Goal: Register for event/course

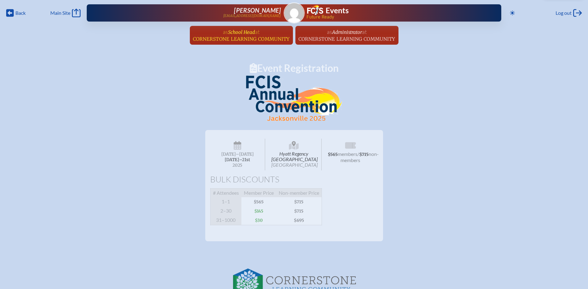
click at [244, 34] on span "School Head" at bounding box center [241, 32] width 27 height 6
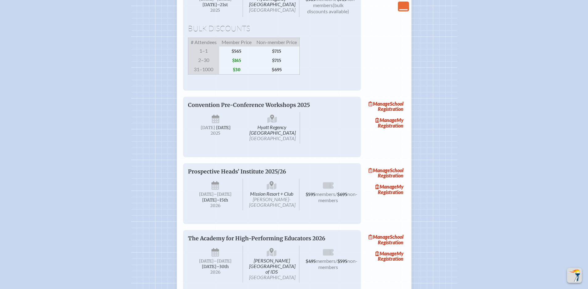
scroll to position [833, 0]
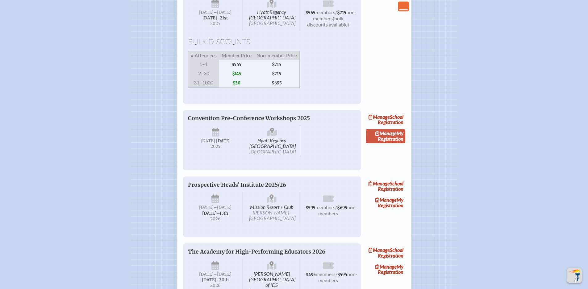
click at [395, 136] on span "Manage" at bounding box center [385, 133] width 21 height 6
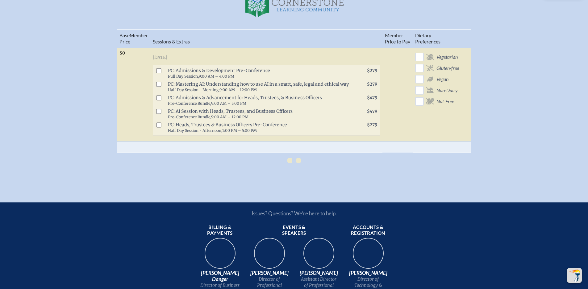
scroll to position [216, 0]
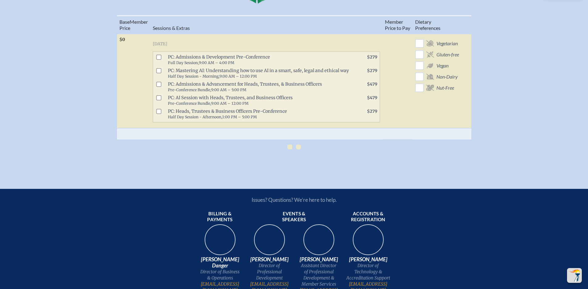
click at [161, 60] on input "checkbox" at bounding box center [158, 57] width 5 height 5
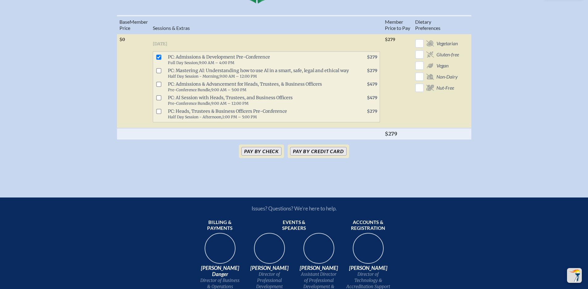
click at [159, 60] on input "checkbox" at bounding box center [158, 57] width 5 height 5
checkbox input "false"
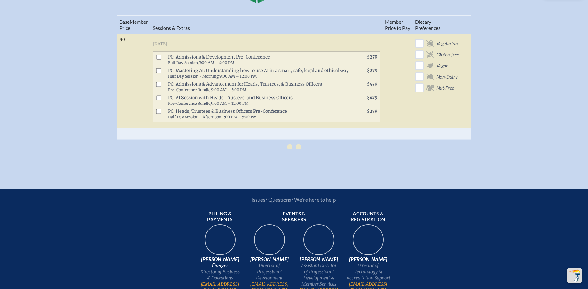
click at [161, 114] on input "checkbox" at bounding box center [158, 111] width 5 height 5
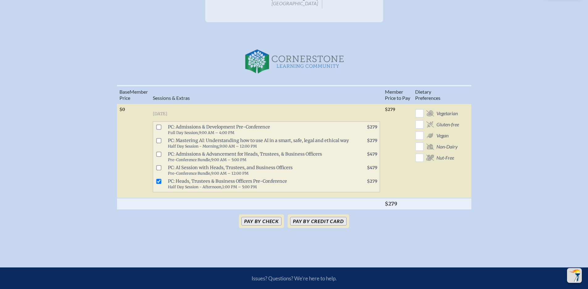
scroll to position [146, 0]
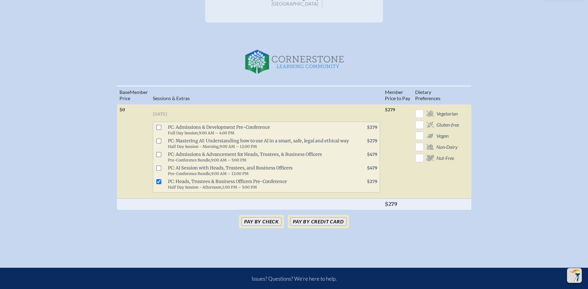
click at [158, 184] on input "checkbox" at bounding box center [158, 181] width 5 height 5
checkbox input "false"
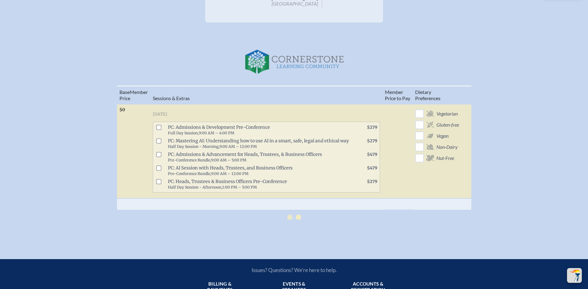
click at [297, 220] on p "Pay by Credit Card" at bounding box center [298, 217] width 5 height 5
click at [288, 220] on p "Pay by Check" at bounding box center [289, 217] width 5 height 5
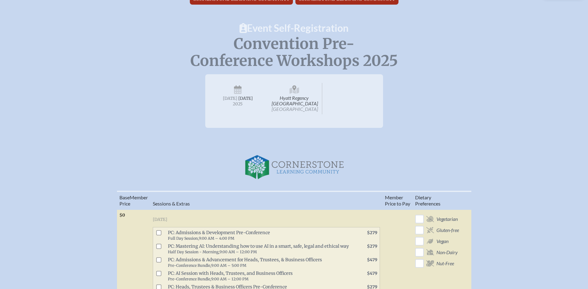
scroll to position [0, 0]
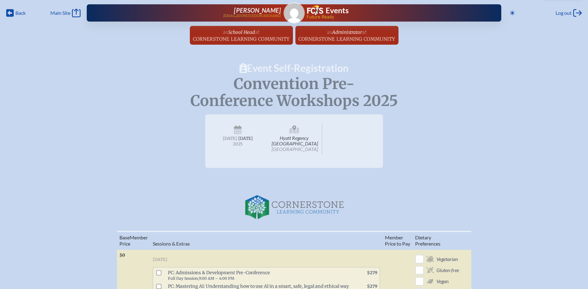
click at [263, 67] on h1 "Event Self-Registration" at bounding box center [294, 68] width 588 height 10
click at [255, 36] on span "Cornerstone Learning Community" at bounding box center [241, 39] width 97 height 6
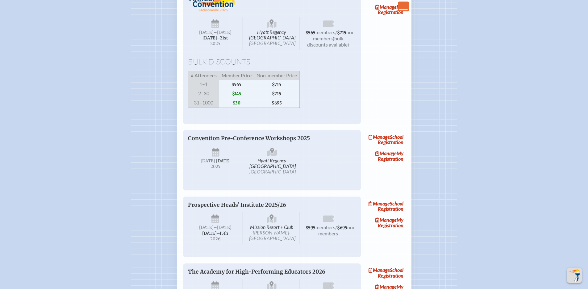
scroll to position [802, 0]
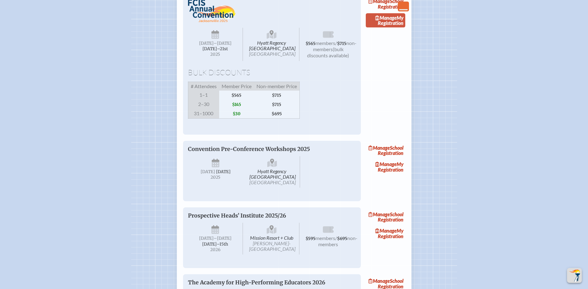
click at [388, 27] on link "Manage My Registration" at bounding box center [384, 20] width 39 height 14
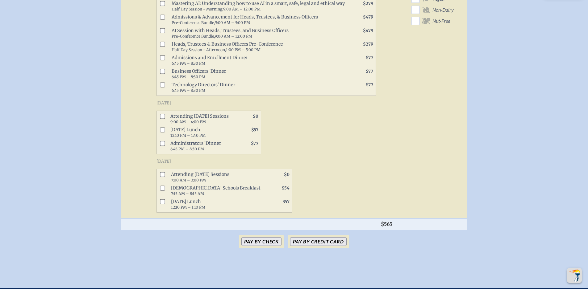
scroll to position [339, 0]
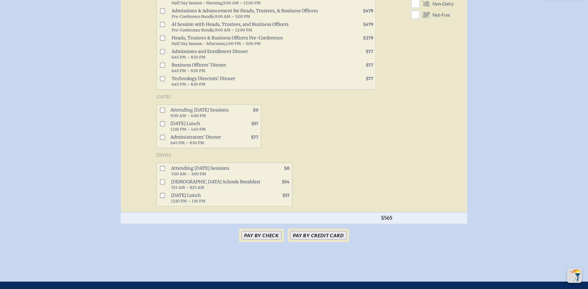
click at [163, 113] on input "checkbox" at bounding box center [162, 110] width 5 height 5
checkbox input "true"
click at [165, 126] on input "checkbox" at bounding box center [162, 123] width 5 height 5
checkbox input "true"
click at [163, 140] on input "checkbox" at bounding box center [162, 137] width 5 height 5
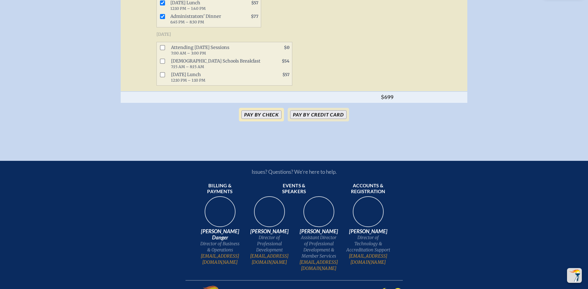
scroll to position [463, 0]
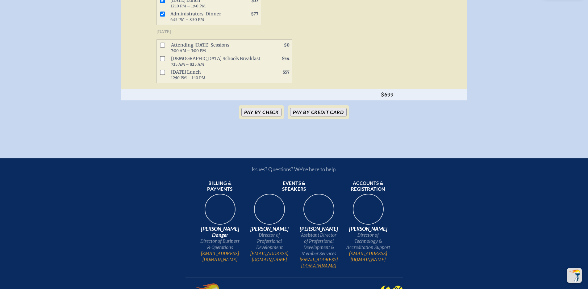
click at [163, 16] on input "checkbox" at bounding box center [162, 13] width 5 height 5
checkbox input "true"
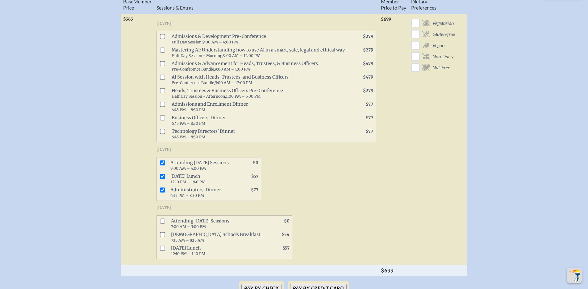
scroll to position [216, 0]
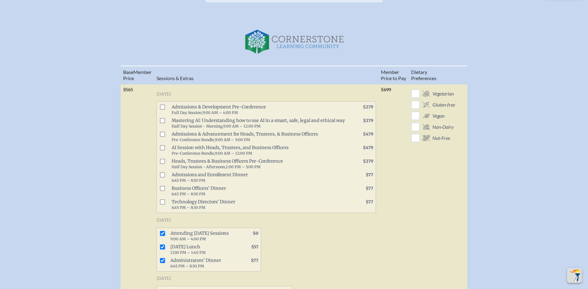
click at [162, 164] on input "checkbox" at bounding box center [162, 161] width 5 height 5
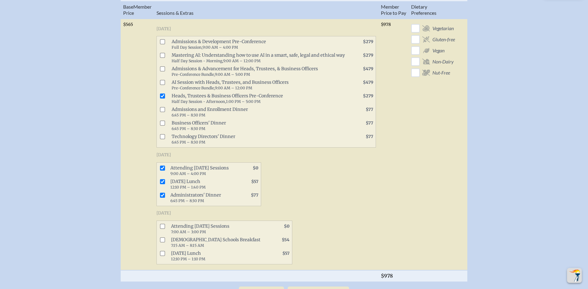
scroll to position [278, 0]
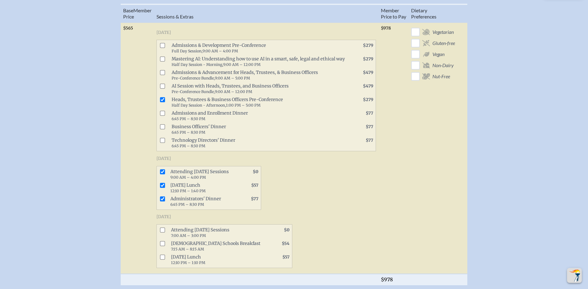
click at [165, 102] on input "checkbox" at bounding box center [162, 99] width 5 height 5
checkbox input "false"
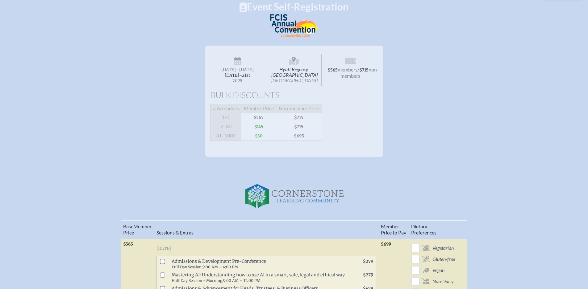
scroll to position [0, 0]
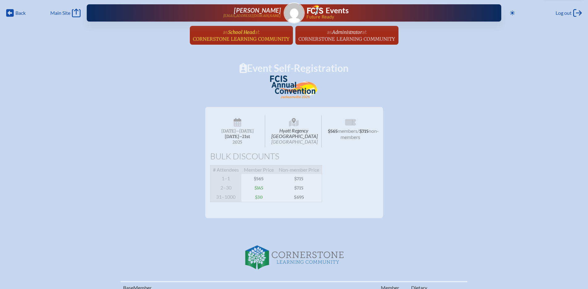
click at [237, 37] on span "Cornerstone Learning Community" at bounding box center [241, 39] width 97 height 6
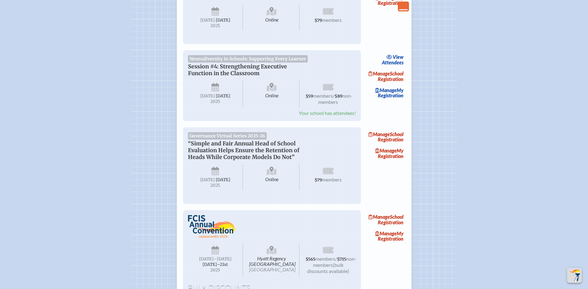
scroll to position [709, 0]
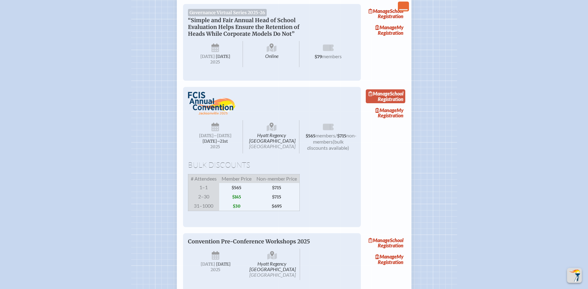
click at [397, 104] on link "Manage School Registration" at bounding box center [384, 96] width 39 height 14
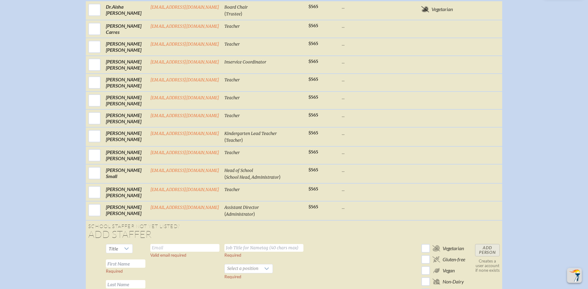
scroll to position [308, 0]
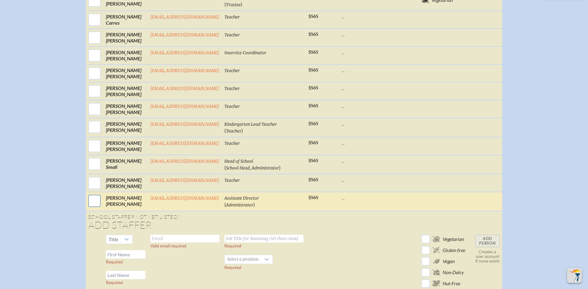
click at [97, 206] on input "checkbox" at bounding box center [94, 200] width 15 height 15
checkbox input "true"
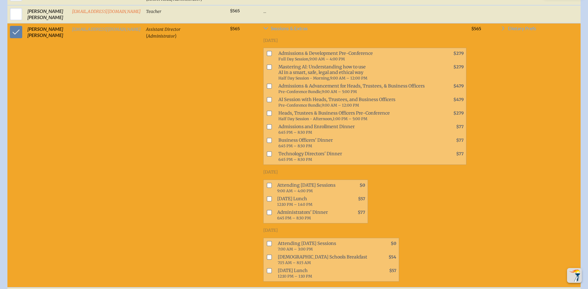
scroll to position [500, 0]
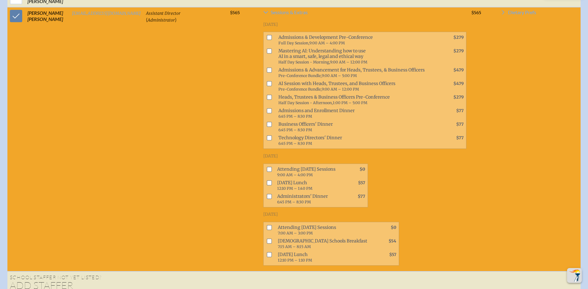
click at [268, 172] on input "checkbox" at bounding box center [268, 169] width 5 height 5
checkbox input "true"
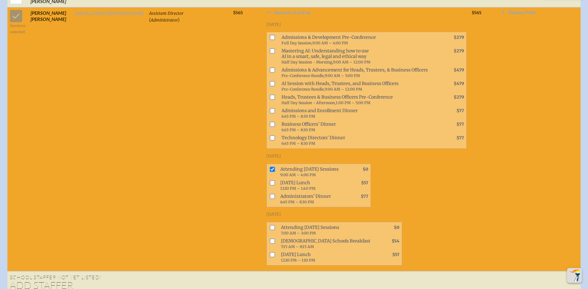
click at [270, 185] on input "checkbox" at bounding box center [272, 182] width 5 height 5
checkbox input "true"
click at [270, 199] on input "checkbox" at bounding box center [272, 196] width 5 height 5
checkbox input "true"
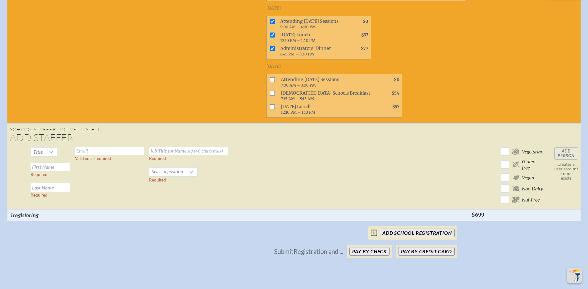
scroll to position [654, 0]
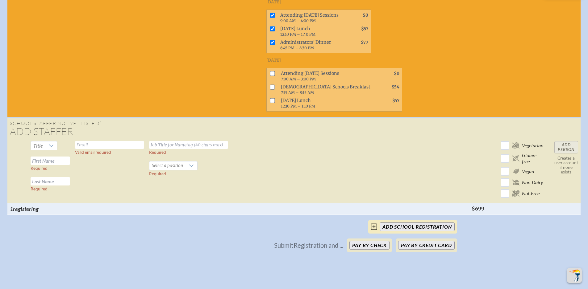
click at [406, 231] on input "add School Registration" at bounding box center [416, 227] width 75 height 9
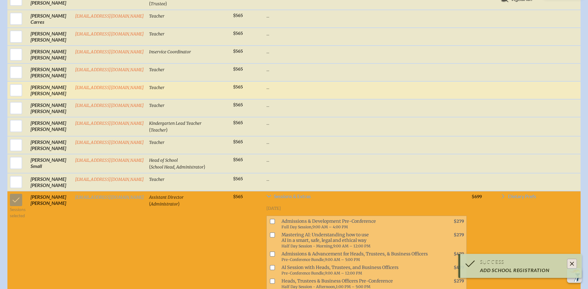
scroll to position [308, 0]
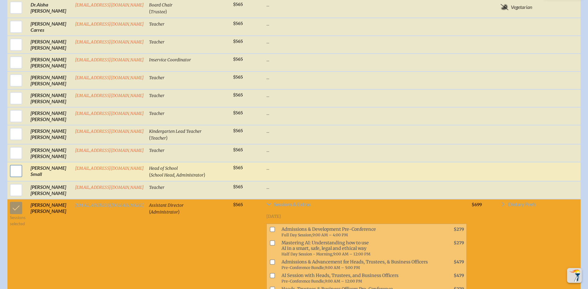
click at [16, 175] on input "checkbox" at bounding box center [15, 170] width 15 height 15
checkbox input "true"
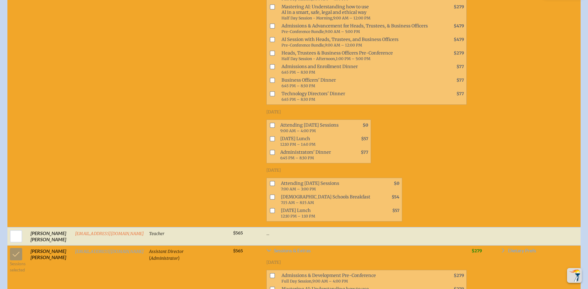
scroll to position [523, 0]
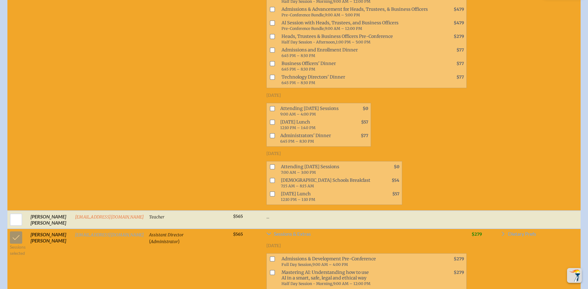
click at [270, 111] on input "checkbox" at bounding box center [272, 108] width 5 height 5
checkbox input "true"
click at [271, 125] on input "checkbox" at bounding box center [272, 122] width 5 height 5
checkbox input "true"
click at [271, 138] on input "checkbox" at bounding box center [272, 135] width 5 height 5
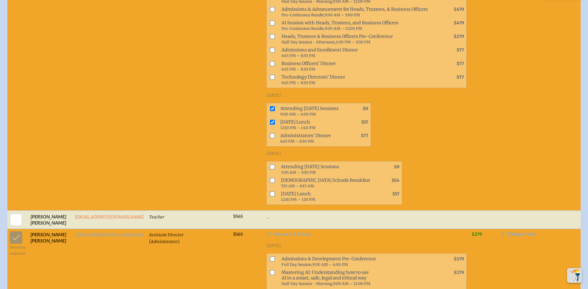
checkbox input "true"
click at [270, 169] on input "checkbox" at bounding box center [272, 166] width 5 height 5
checkbox input "true"
click at [270, 196] on input "checkbox" at bounding box center [272, 194] width 5 height 5
checkbox input "true"
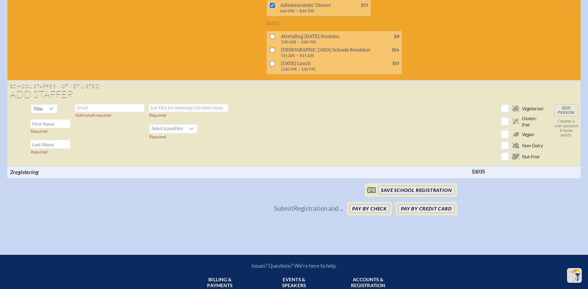
scroll to position [955, 0]
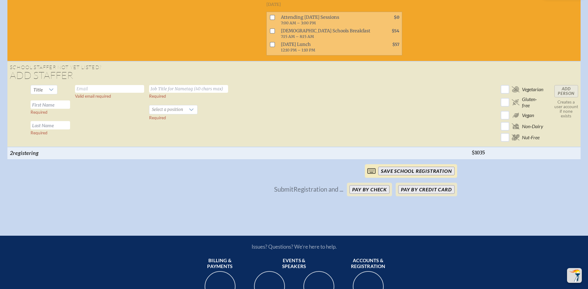
click at [391, 175] on input "save School Registration" at bounding box center [416, 171] width 76 height 9
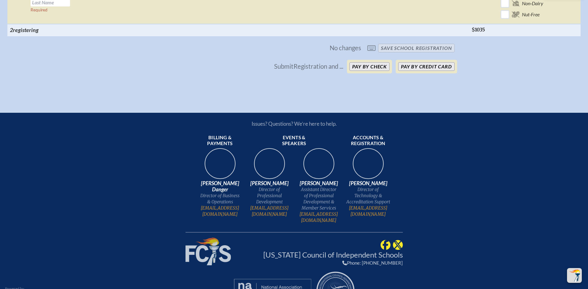
scroll to position [1079, 0]
click at [366, 71] on button "Pay by Check" at bounding box center [369, 66] width 40 height 9
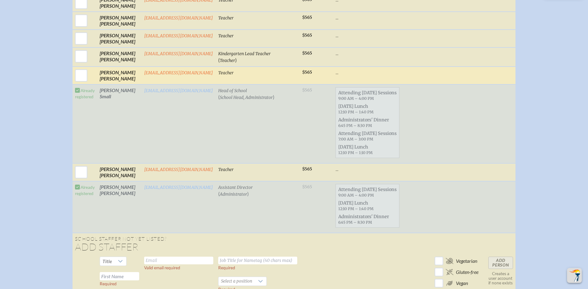
scroll to position [366, 0]
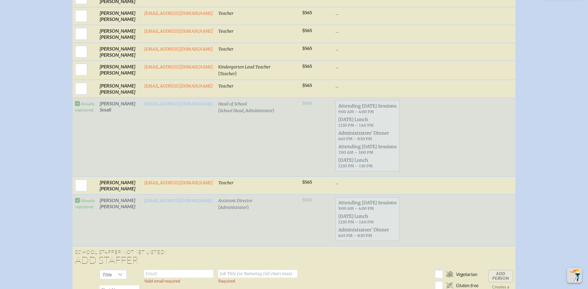
click at [74, 206] on td "Already registered" at bounding box center [84, 221] width 25 height 52
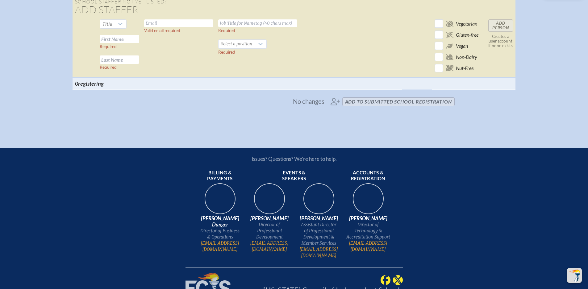
scroll to position [617, 0]
click at [361, 108] on span "No changes add to submitted School Registration" at bounding box center [294, 102] width 326 height 14
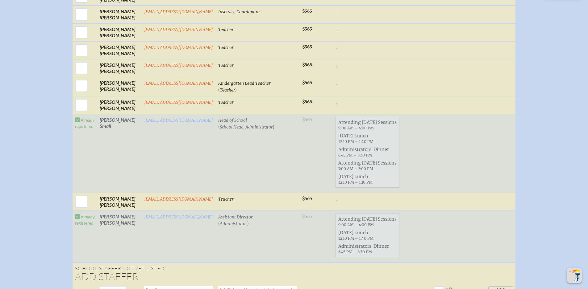
scroll to position [267, 0]
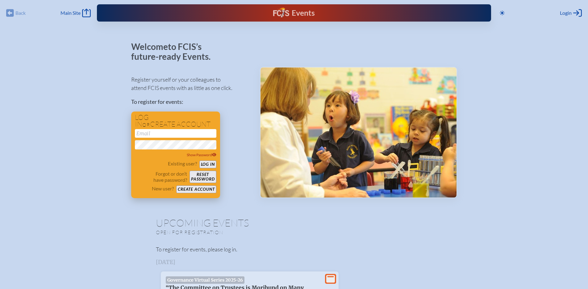
type input "[EMAIL_ADDRESS][DOMAIN_NAME]"
click at [210, 163] on button "Log in" at bounding box center [207, 165] width 17 height 8
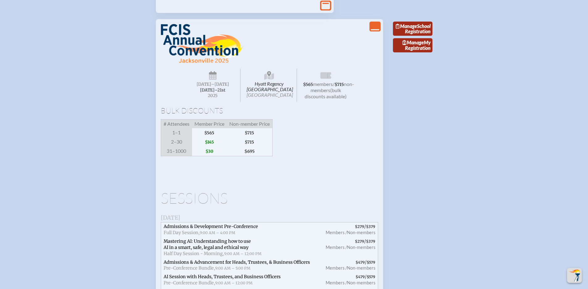
scroll to position [925, 0]
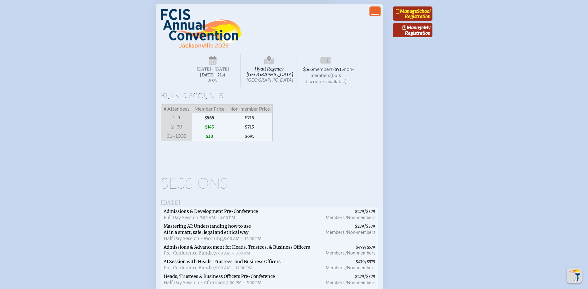
click at [420, 21] on link "Manage School Registration" at bounding box center [412, 13] width 39 height 14
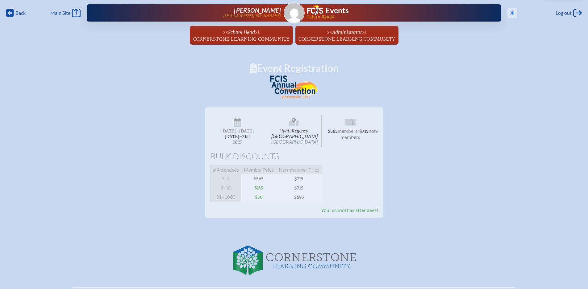
click at [510, 14] on icon "Toggle to Dark Mode" at bounding box center [512, 12] width 5 height 5
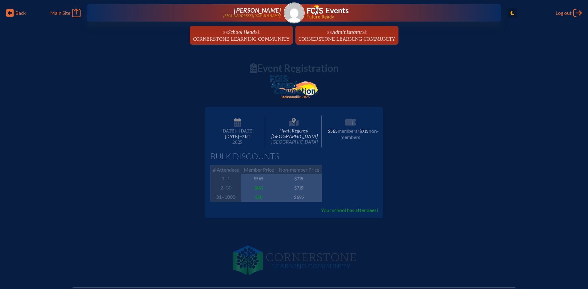
click at [510, 14] on icon "Toggle to Light Mode" at bounding box center [512, 12] width 4 height 5
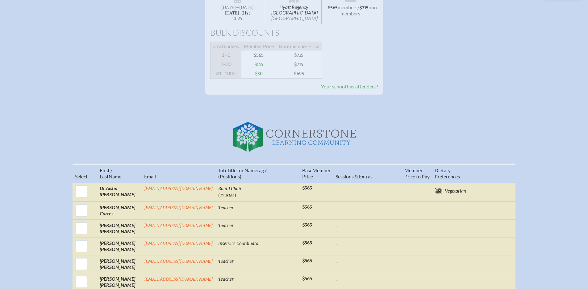
scroll to position [123, 0]
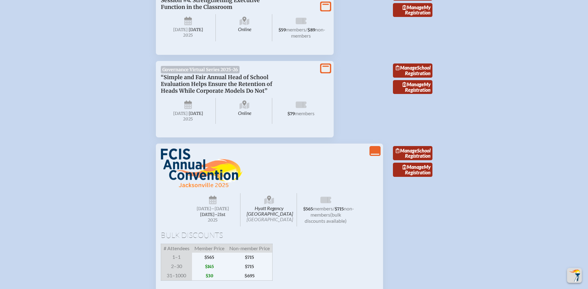
scroll to position [802, 0]
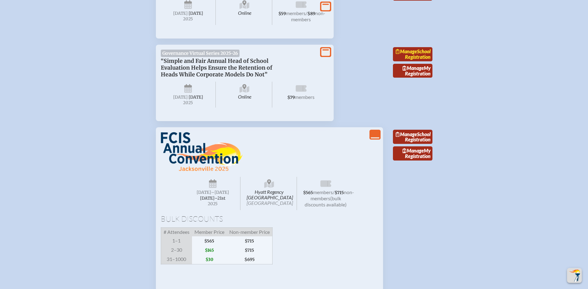
click at [414, 61] on link "Manage School Registration" at bounding box center [412, 54] width 39 height 14
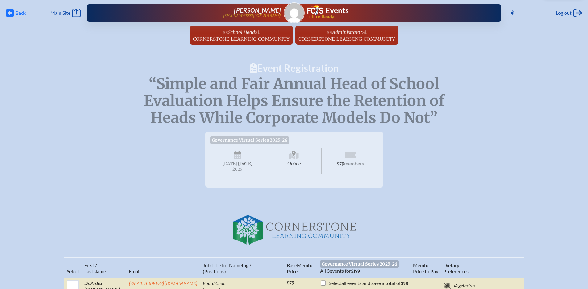
click at [11, 11] on icon at bounding box center [10, 13] width 8 height 8
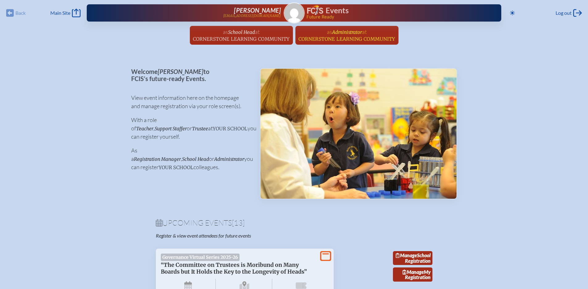
click at [316, 35] on link "as Administrator at [GEOGRAPHIC_DATA] since [DATE]" at bounding box center [347, 35] width 102 height 19
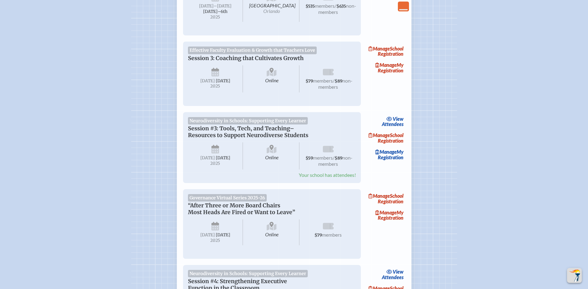
scroll to position [370, 0]
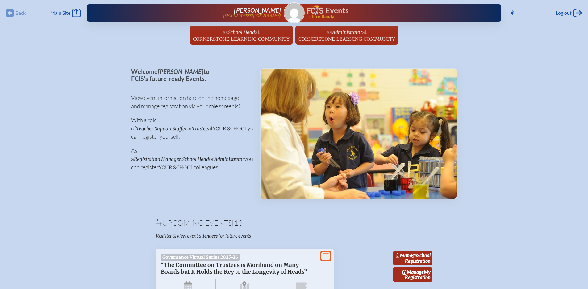
click at [254, 12] on span "[PERSON_NAME]" at bounding box center [257, 9] width 47 height 7
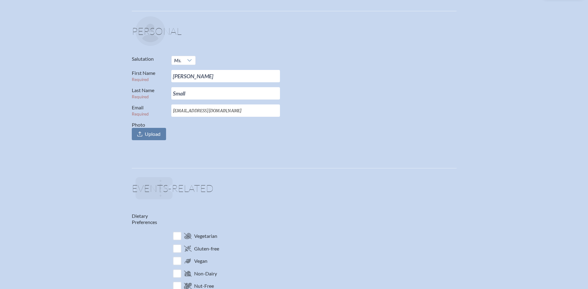
scroll to position [62, 0]
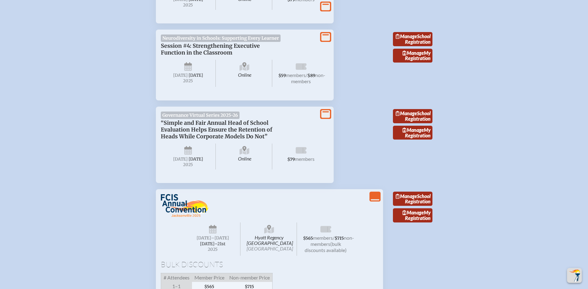
scroll to position [740, 0]
click at [579, 276] on img "Scroll Top" at bounding box center [574, 276] width 12 height 12
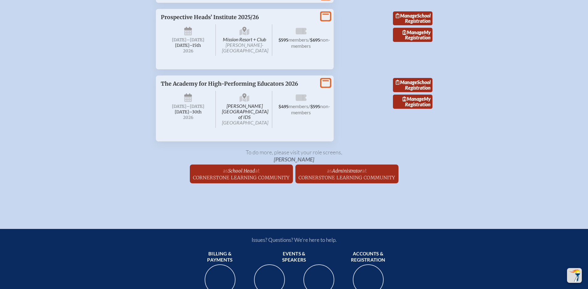
scroll to position [1450, 0]
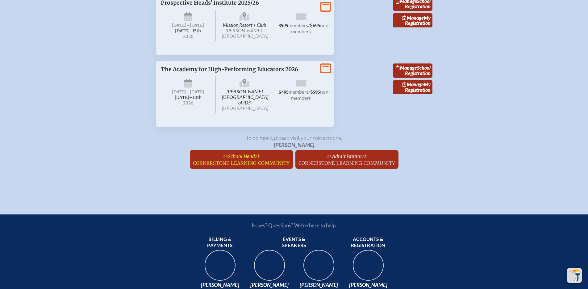
click at [262, 169] on link "as School Head at [GEOGRAPHIC_DATA] since [DATE]" at bounding box center [241, 159] width 102 height 19
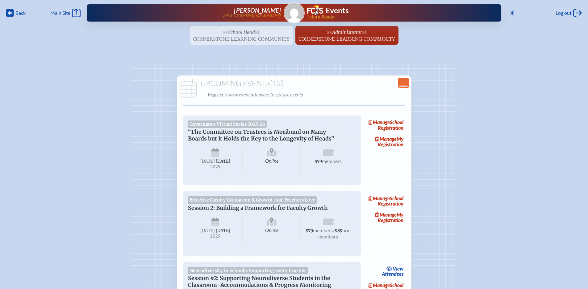
click at [246, 32] on ul "as School Head at [GEOGRAPHIC_DATA] since [DATE] as Administrator at [GEOGRAPHI…" at bounding box center [294, 37] width 588 height 23
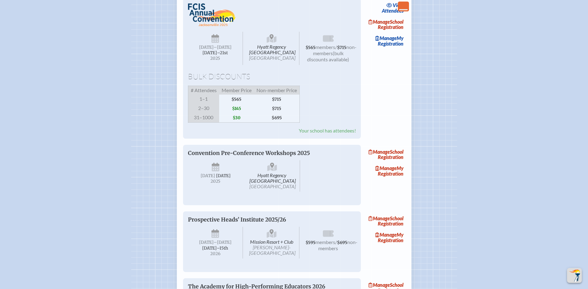
scroll to position [802, 0]
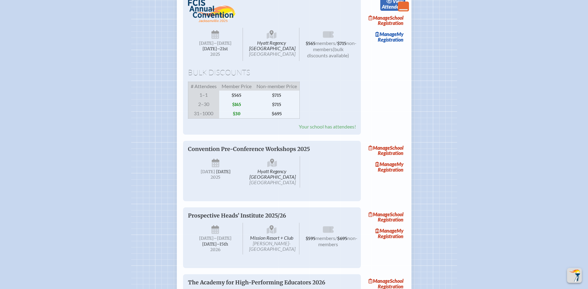
click at [397, 11] on link "view Attendees" at bounding box center [392, 4] width 25 height 14
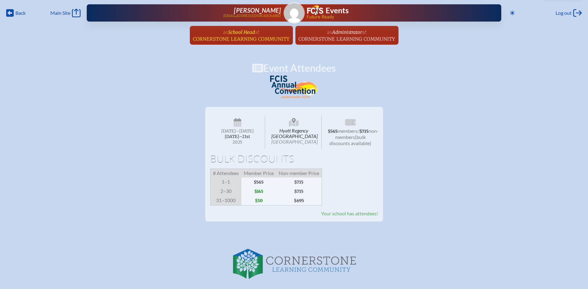
click at [260, 36] on span "at Cornerstone Learning Community" at bounding box center [241, 35] width 97 height 14
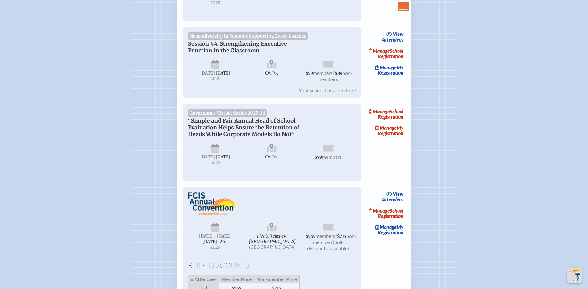
scroll to position [709, 0]
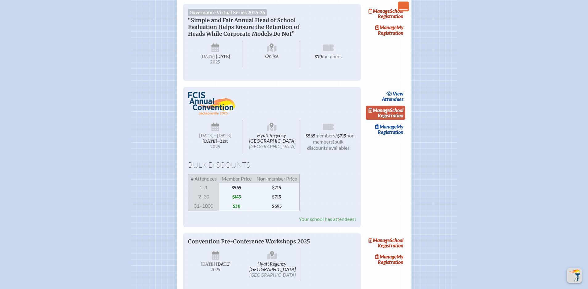
click at [394, 120] on link "Manage School Registration" at bounding box center [384, 113] width 39 height 14
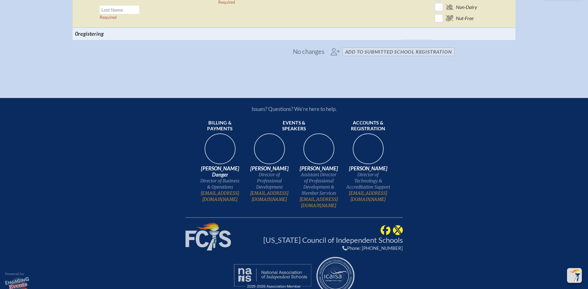
scroll to position [586, 0]
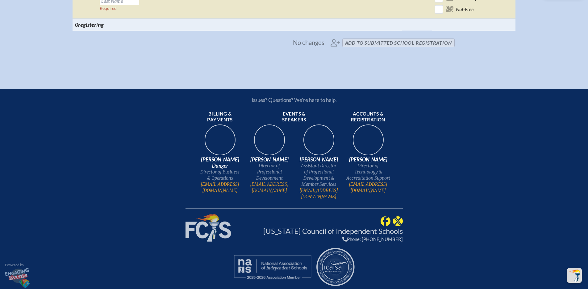
click at [358, 50] on span "No changes add to submitted School Registration" at bounding box center [294, 43] width 326 height 14
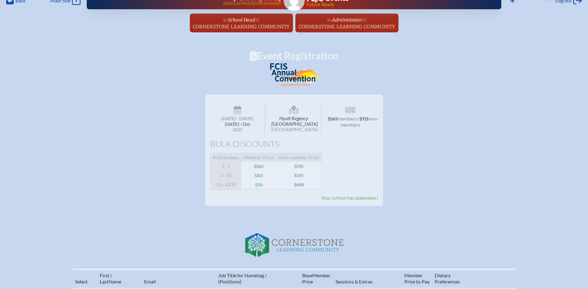
scroll to position [0, 0]
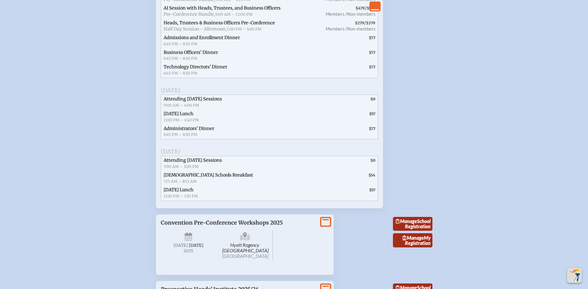
scroll to position [1141, 0]
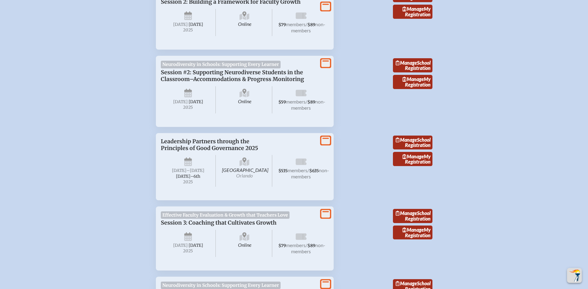
scroll to position [308, 0]
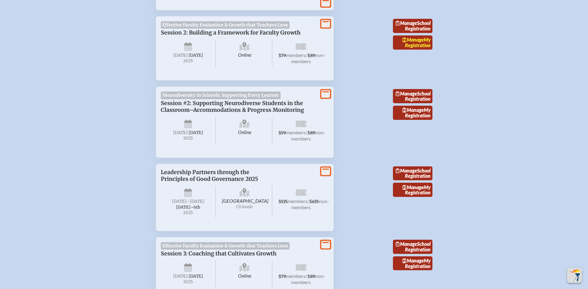
click at [405, 43] on span "Manage" at bounding box center [412, 40] width 21 height 6
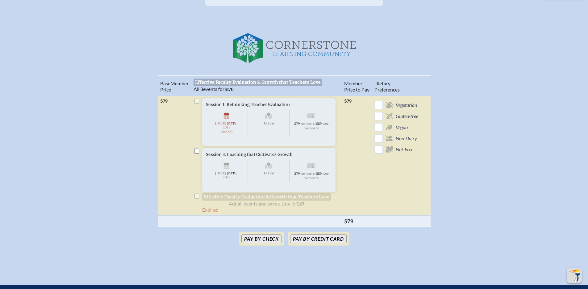
scroll to position [185, 0]
